Goal: Information Seeking & Learning: Check status

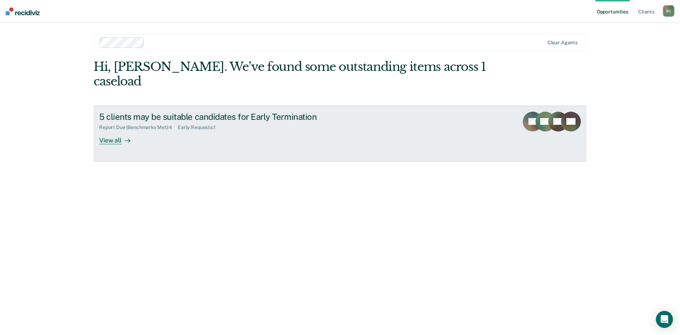
click at [116, 130] on div "View all" at bounding box center [119, 137] width 40 height 14
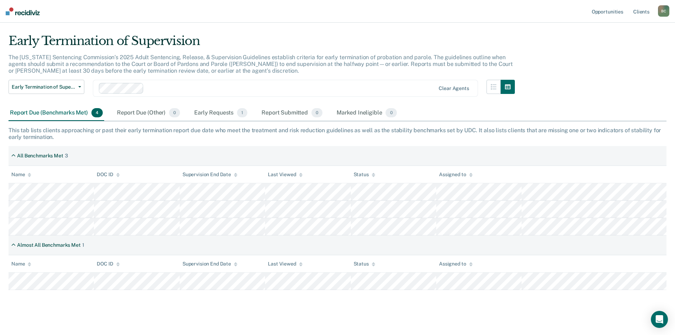
scroll to position [21, 0]
